Goal: Information Seeking & Learning: Learn about a topic

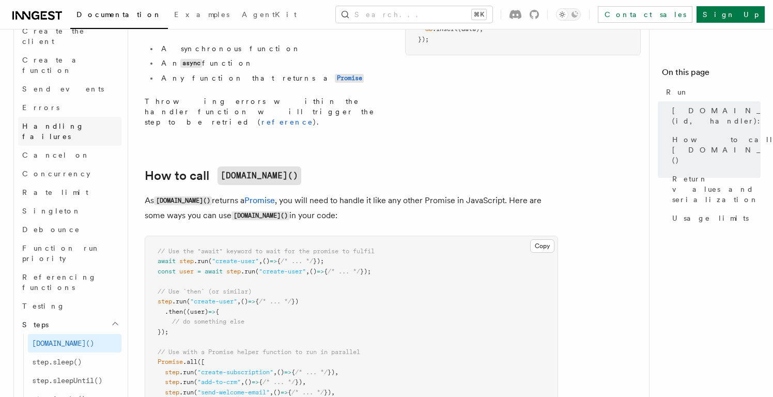
scroll to position [877, 0]
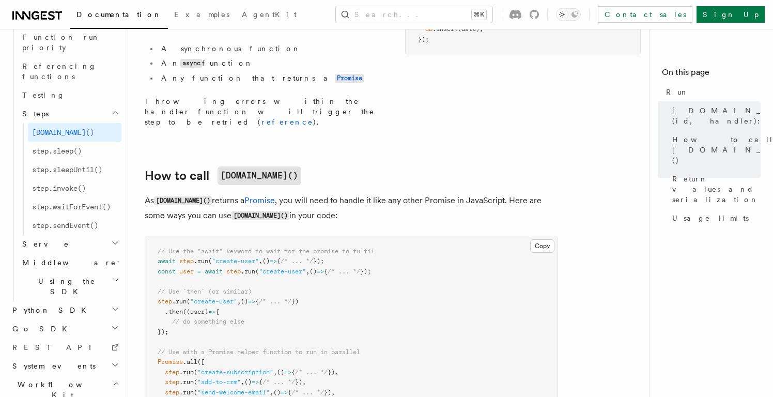
scroll to position [965, 0]
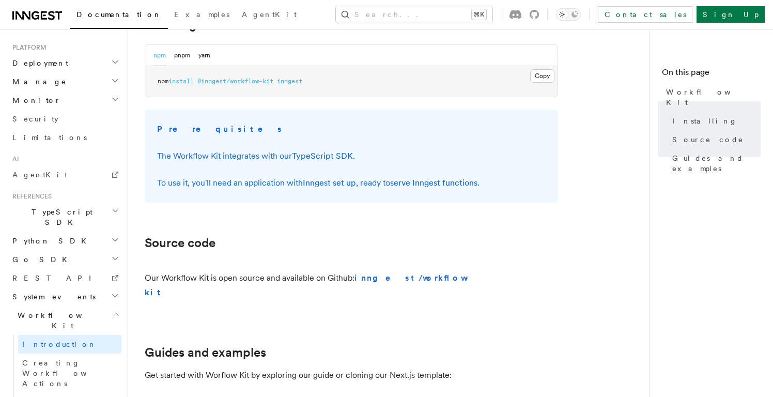
scroll to position [637, 0]
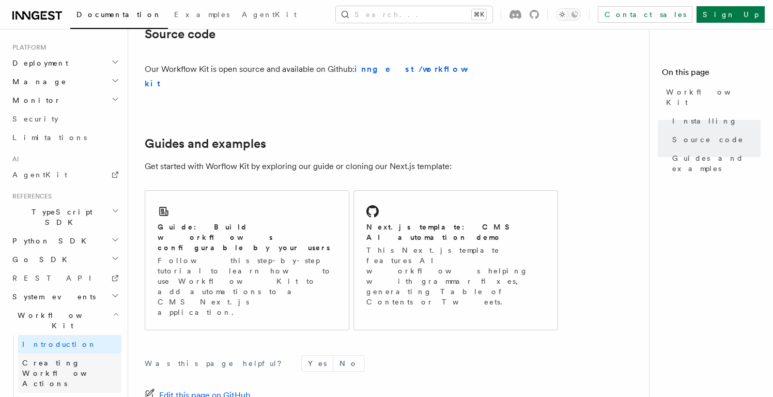
click at [94, 359] on span "Creating Workflow Actions" at bounding box center [67, 373] width 90 height 29
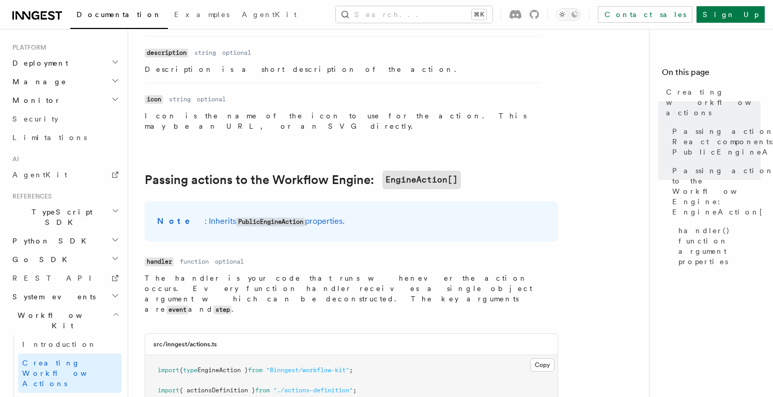
scroll to position [1072, 0]
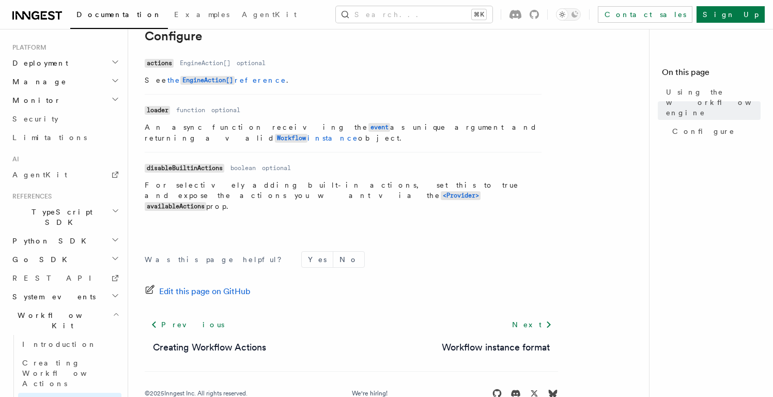
scroll to position [401, 0]
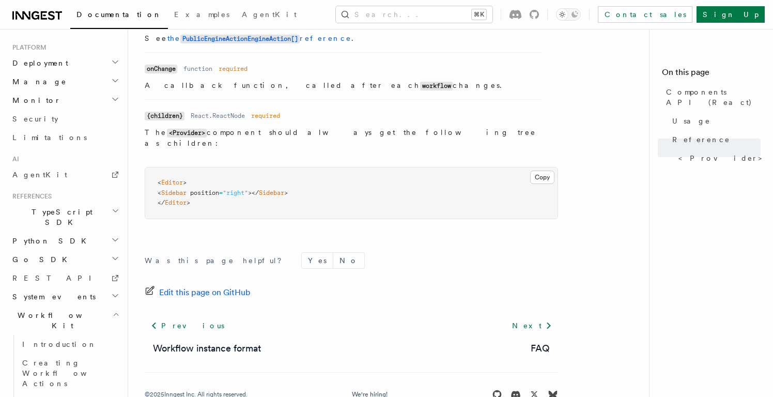
scroll to position [996, 0]
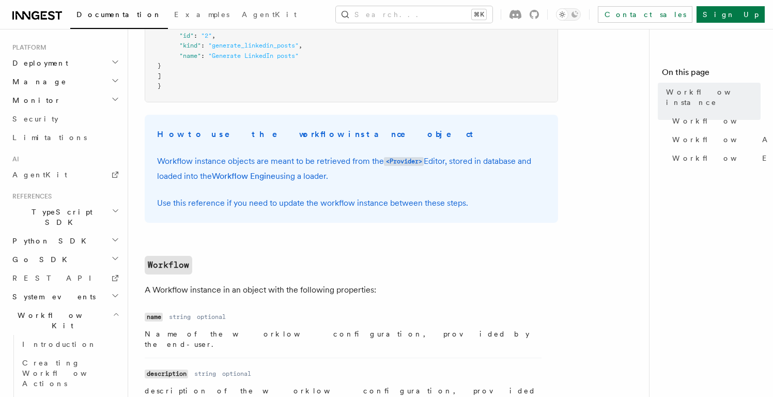
scroll to position [632, 0]
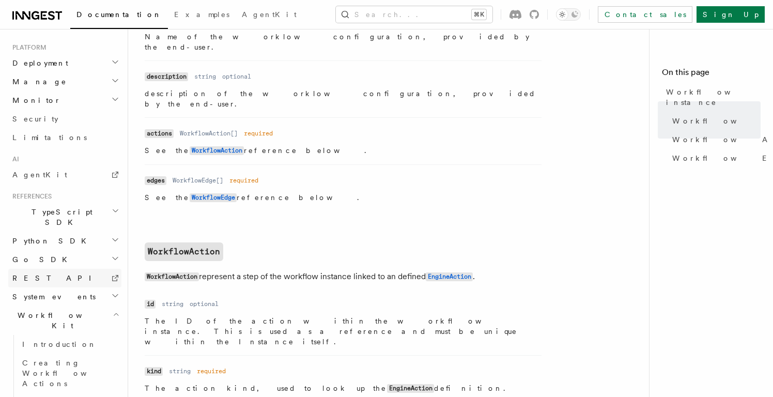
click at [69, 269] on link "REST API" at bounding box center [64, 278] width 113 height 19
click at [93, 287] on h2 "System events" at bounding box center [64, 296] width 113 height 19
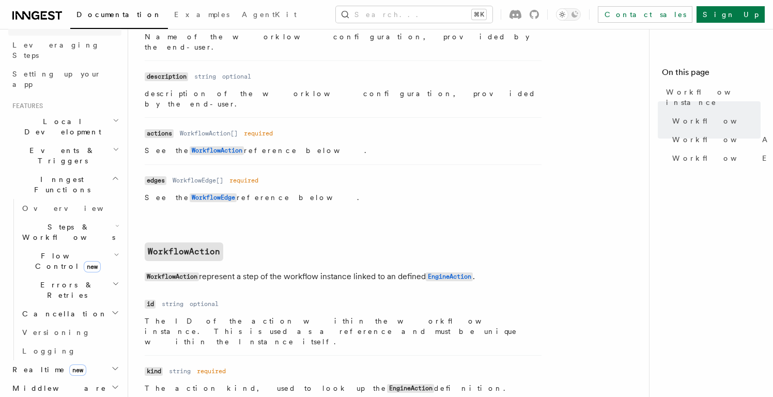
scroll to position [165, 0]
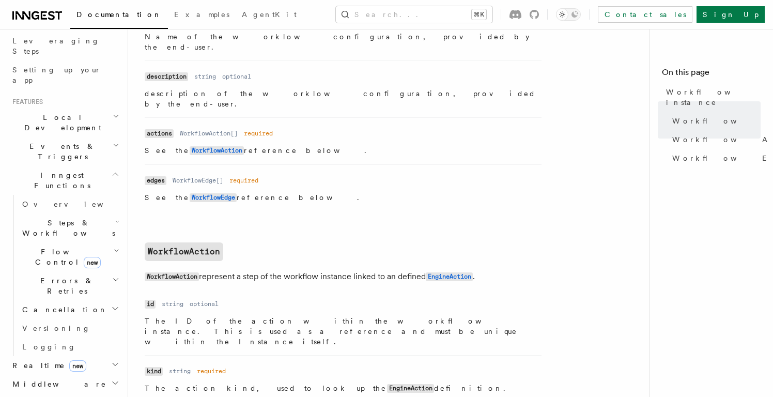
click at [114, 356] on h2 "Realtime new" at bounding box center [64, 365] width 113 height 19
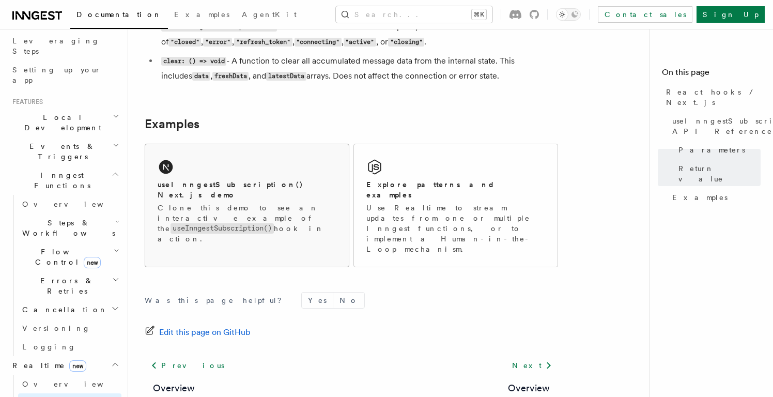
scroll to position [1023, 0]
click at [79, 337] on link "Logging" at bounding box center [69, 346] width 103 height 19
